Goal: Use online tool/utility: Utilize a website feature to perform a specific function

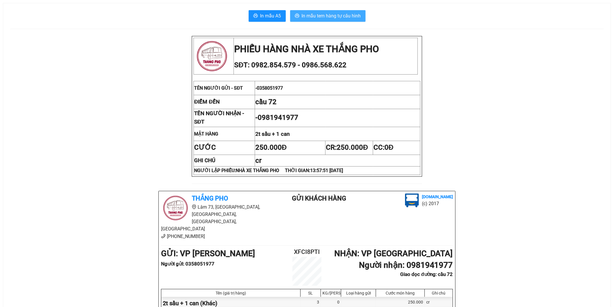
click at [327, 15] on span "In mẫu tem hàng tự cấu hình" at bounding box center [331, 15] width 59 height 7
click at [344, 17] on span "In mẫu tem hàng tự cấu hình" at bounding box center [331, 15] width 59 height 7
click at [325, 19] on span "In mẫu tem hàng tự cấu hình" at bounding box center [331, 15] width 59 height 7
